Goal: Task Accomplishment & Management: Complete application form

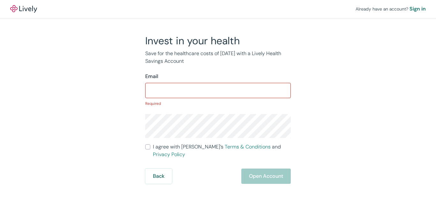
click at [218, 93] on input "Email" at bounding box center [217, 90] width 145 height 13
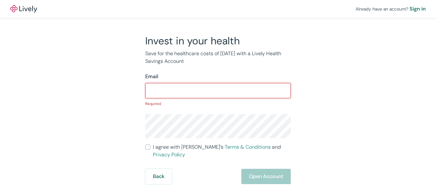
click at [218, 93] on input "Email" at bounding box center [217, 90] width 145 height 13
click at [218, 89] on input "Email" at bounding box center [217, 90] width 145 height 13
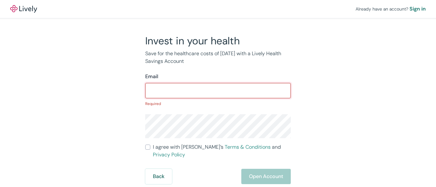
click at [218, 10] on div "Already have an account? Sign in" at bounding box center [218, 9] width 436 height 18
click at [218, 9] on div "Already have an account? Sign in" at bounding box center [218, 9] width 436 height 18
click at [24, 9] on img at bounding box center [23, 9] width 27 height 8
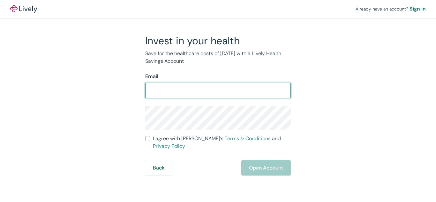
click at [218, 101] on form "Email ​ I agree with Lively’s Terms & Conditions and Privacy Policy Back Open A…" at bounding box center [217, 124] width 145 height 103
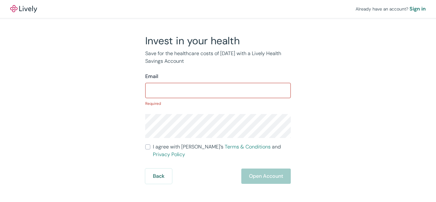
click at [218, 101] on p "Required" at bounding box center [217, 104] width 145 height 6
click at [218, 89] on input "Email" at bounding box center [217, 90] width 145 height 13
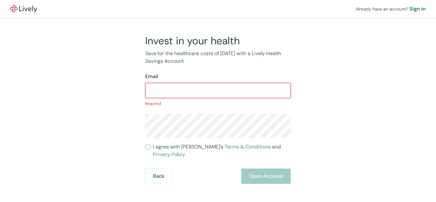
click at [218, 89] on input "Email" at bounding box center [217, 90] width 145 height 13
click at [218, 10] on div "Already have an account? Sign in" at bounding box center [218, 9] width 436 height 18
click at [218, 9] on div "Already have an account? Sign in" at bounding box center [218, 9] width 436 height 18
click at [24, 9] on img at bounding box center [23, 9] width 27 height 8
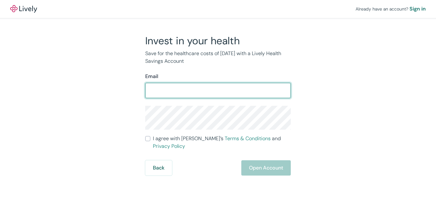
click at [218, 101] on form "Email ​ I agree with Lively’s Terms & Conditions and Privacy Policy Back Open A…" at bounding box center [217, 124] width 145 height 103
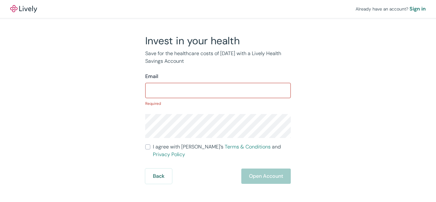
click at [218, 101] on p "Required" at bounding box center [217, 104] width 145 height 6
click at [218, 89] on input "Email" at bounding box center [217, 90] width 145 height 13
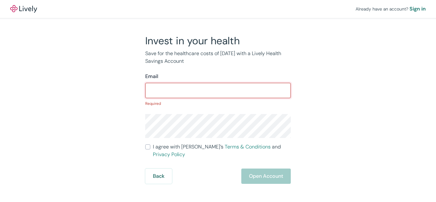
click at [218, 89] on input "Email" at bounding box center [217, 90] width 145 height 13
click at [218, 10] on div "Already have an account? Sign in" at bounding box center [218, 9] width 436 height 18
click at [218, 9] on div "Already have an account? Sign in" at bounding box center [218, 9] width 436 height 18
click at [24, 9] on img at bounding box center [23, 9] width 27 height 8
